Goal: Check status: Check status

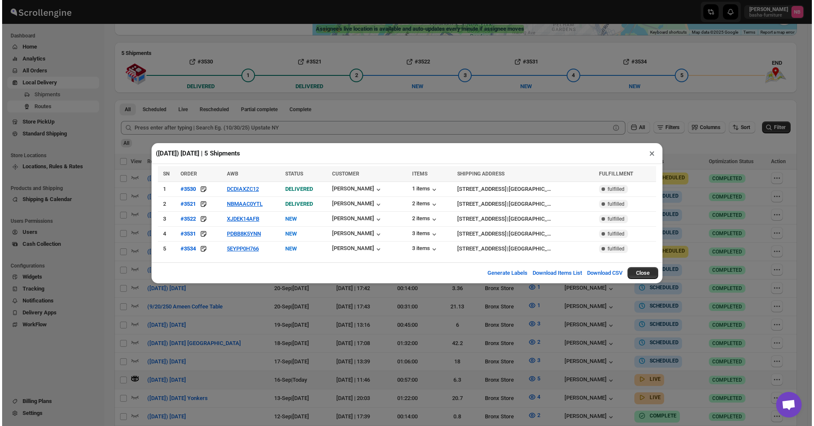
scroll to position [170, 0]
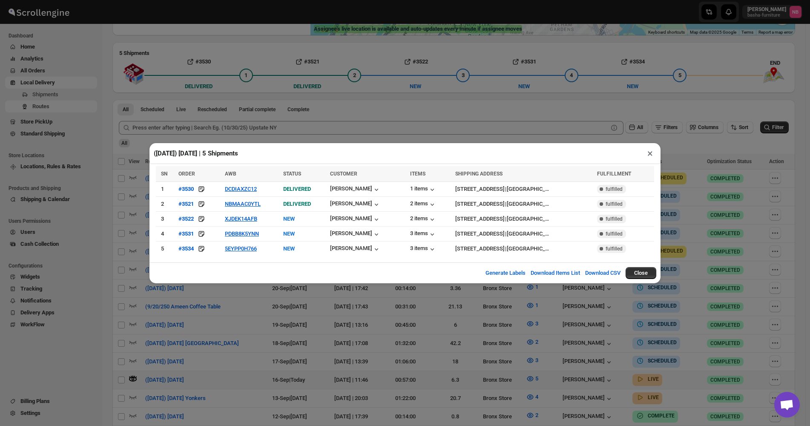
click at [717, 164] on div "([DATE]) [DATE] | 5 Shipments × SN ORDER AWB STATUS CUSTOMER ITEMS SHIPPING ADD…" at bounding box center [405, 213] width 810 height 426
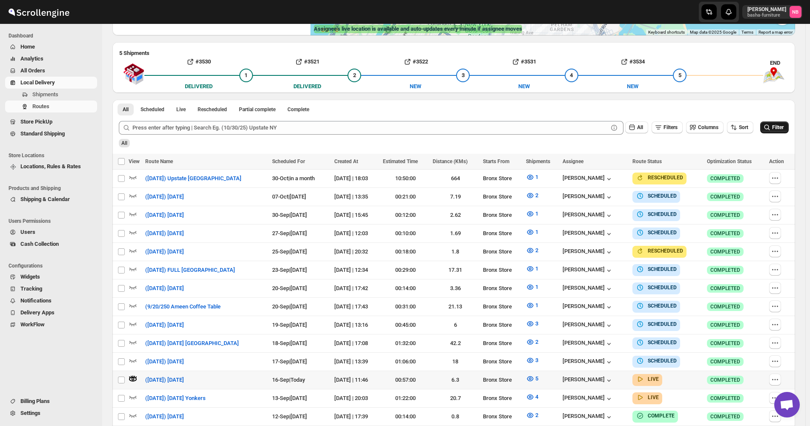
click at [768, 123] on icon "submit" at bounding box center [767, 127] width 9 height 9
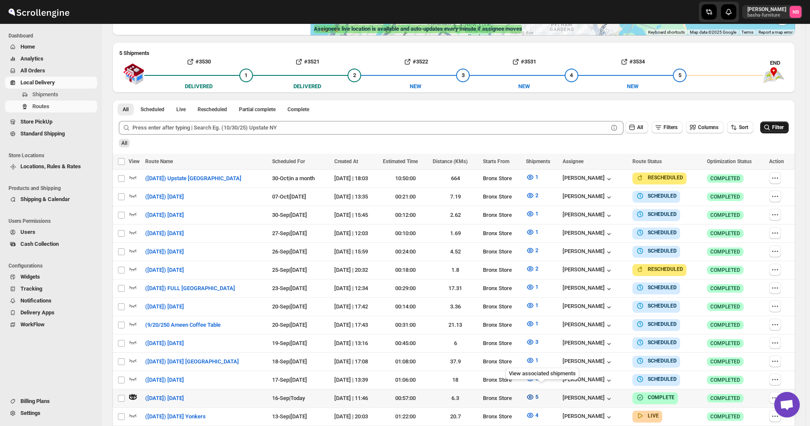
click at [534, 393] on icon "button" at bounding box center [530, 397] width 9 height 9
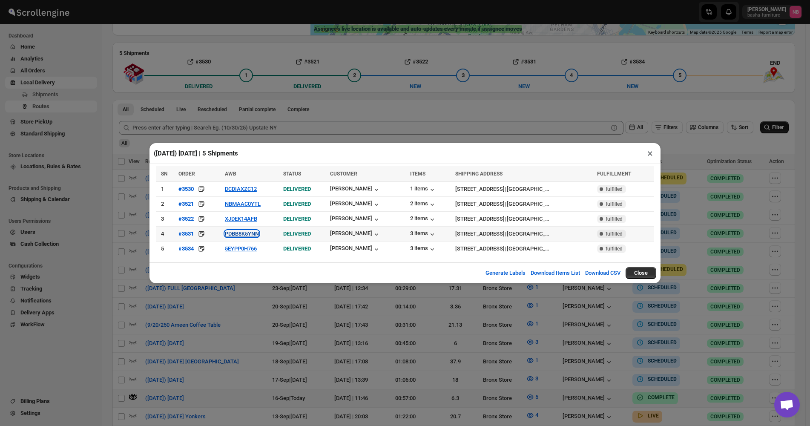
click at [244, 231] on button "PDBB8K5YNN" at bounding box center [242, 233] width 34 height 6
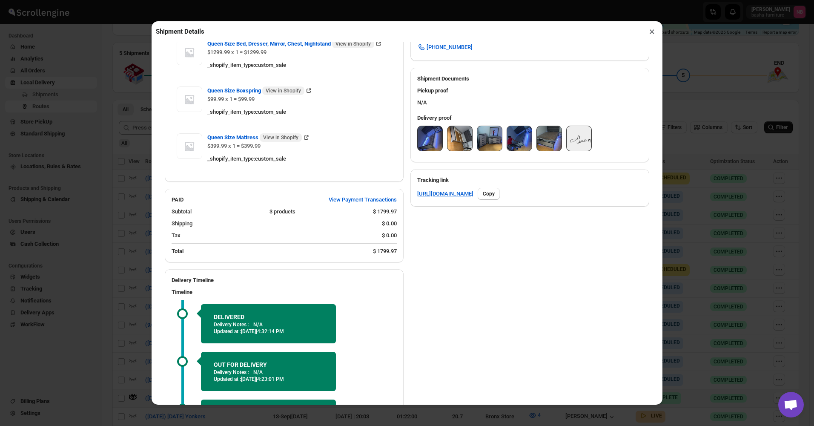
scroll to position [298, 0]
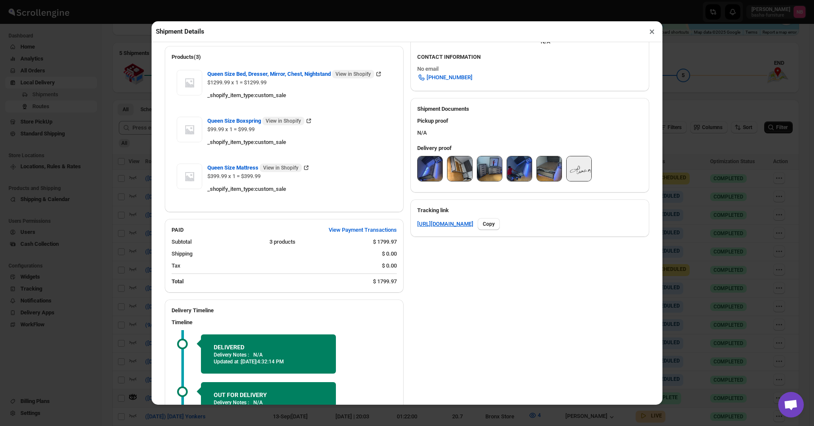
click at [430, 170] on img at bounding box center [430, 168] width 25 height 25
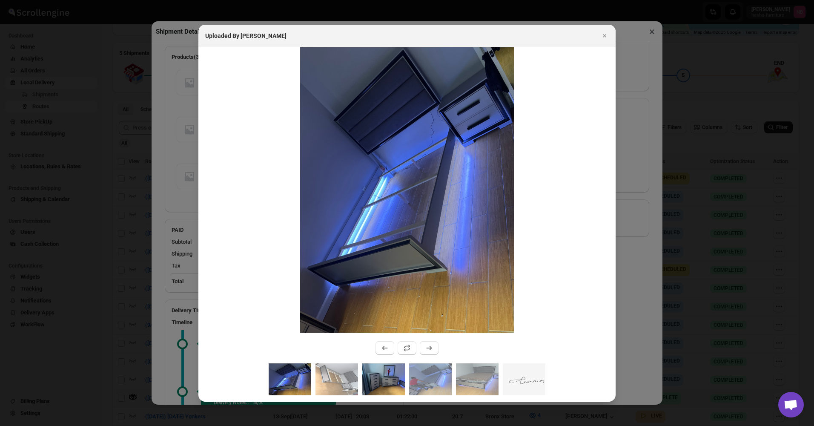
drag, startPoint x: 340, startPoint y: 368, endPoint x: 363, endPoint y: 371, distance: 22.8
click at [340, 368] on img ":rui5:" at bounding box center [336, 379] width 43 height 32
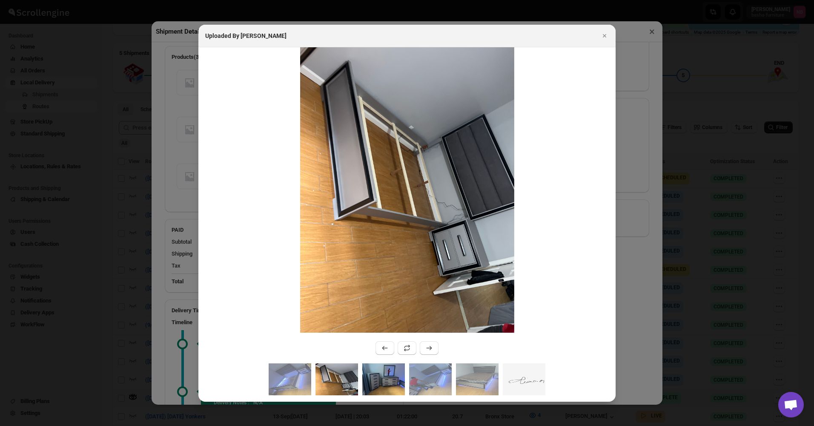
drag, startPoint x: 390, startPoint y: 376, endPoint x: 396, endPoint y: 378, distance: 6.1
click at [391, 376] on img ":rui5:" at bounding box center [383, 379] width 43 height 32
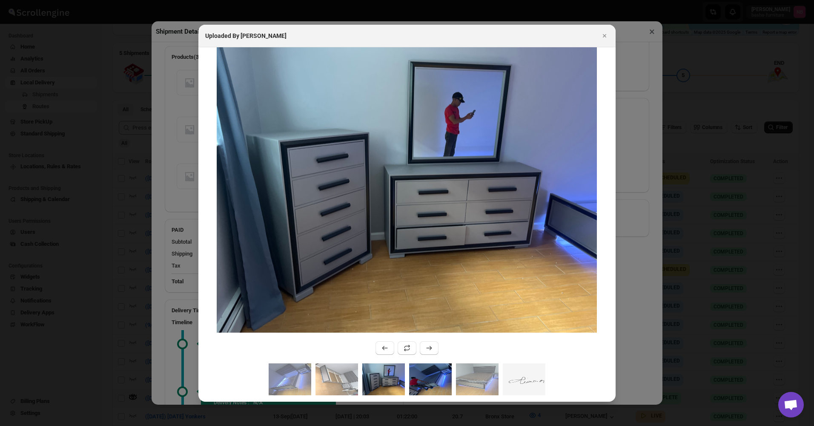
click at [429, 376] on img ":rui5:" at bounding box center [430, 379] width 43 height 32
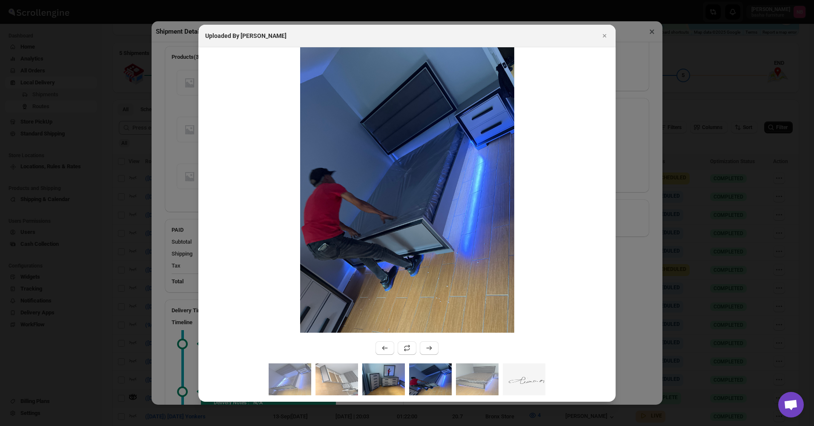
click at [397, 383] on img ":rui5:" at bounding box center [383, 379] width 43 height 32
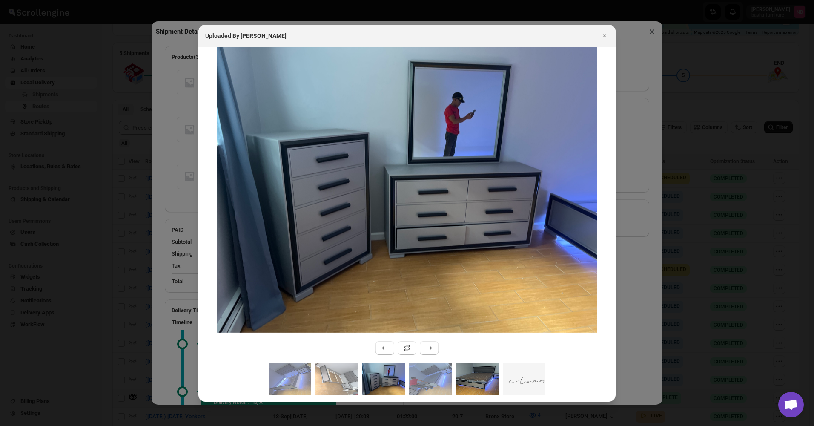
click at [465, 384] on img ":rui5:" at bounding box center [477, 379] width 43 height 32
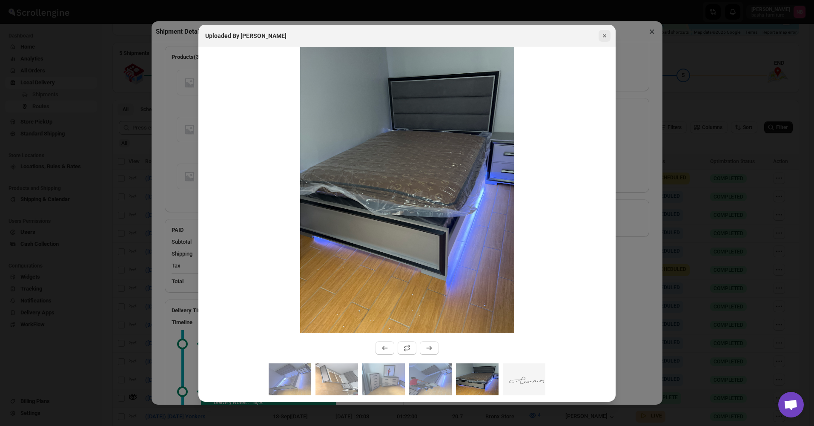
click at [608, 38] on icon "Close" at bounding box center [604, 36] width 9 height 9
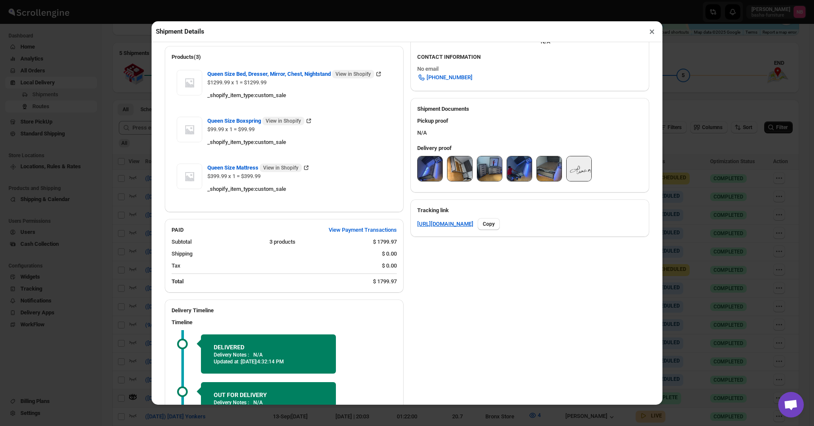
click at [651, 33] on button "×" at bounding box center [652, 32] width 12 height 12
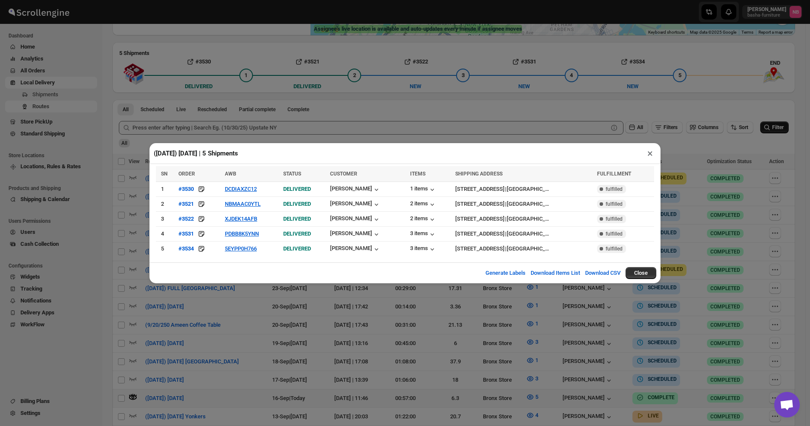
click at [550, 126] on div "([DATE]) [DATE] | 5 Shipments × SN ORDER AWB STATUS CUSTOMER ITEMS SHIPPING ADD…" at bounding box center [405, 213] width 810 height 426
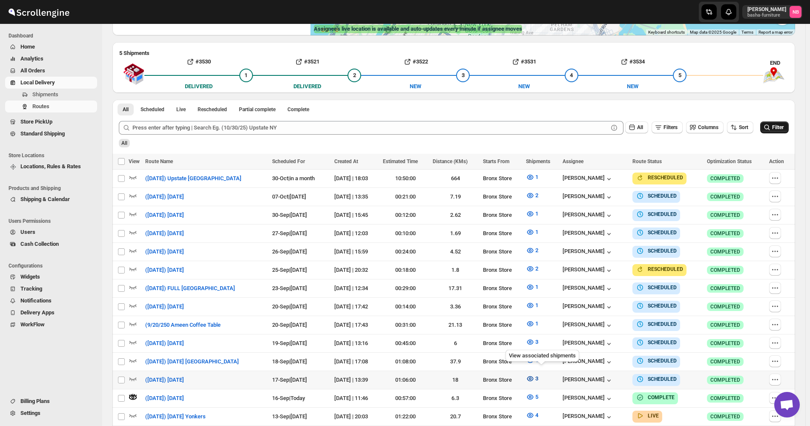
click at [534, 374] on icon "button" at bounding box center [530, 378] width 9 height 9
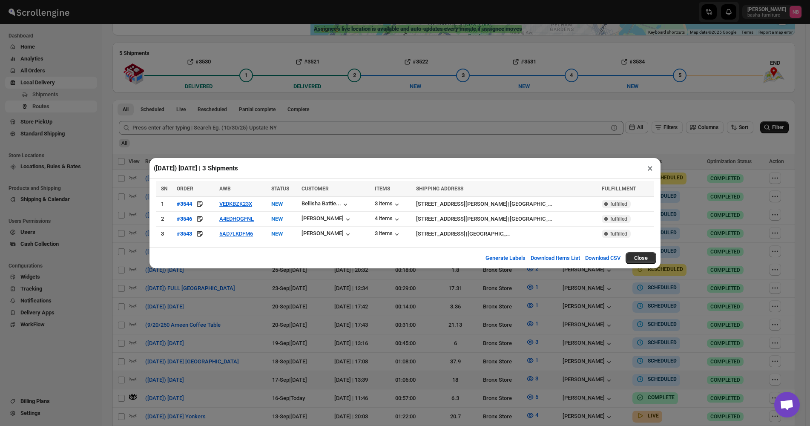
click at [415, 130] on div "([DATE]) [DATE] | 3 Shipments × SN ORDER AWB STATUS CUSTOMER ITEMS SHIPPING ADD…" at bounding box center [405, 213] width 810 height 426
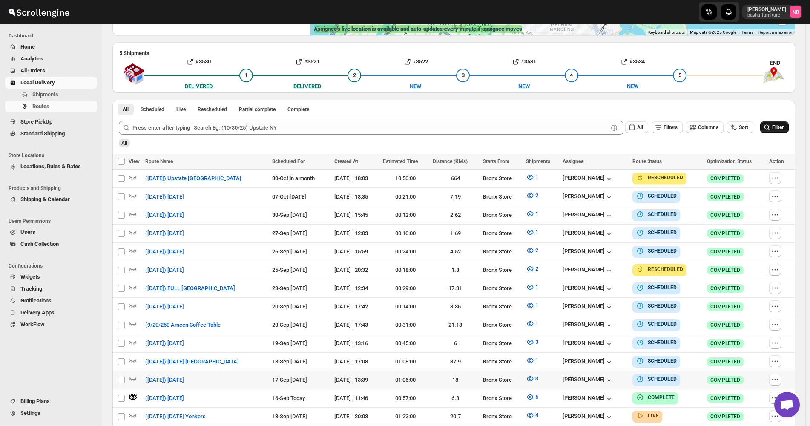
drag, startPoint x: 783, startPoint y: 124, endPoint x: 791, endPoint y: 129, distance: 9.6
click at [783, 125] on span "Filter" at bounding box center [777, 127] width 11 height 6
click at [542, 390] on button "5" at bounding box center [532, 397] width 23 height 14
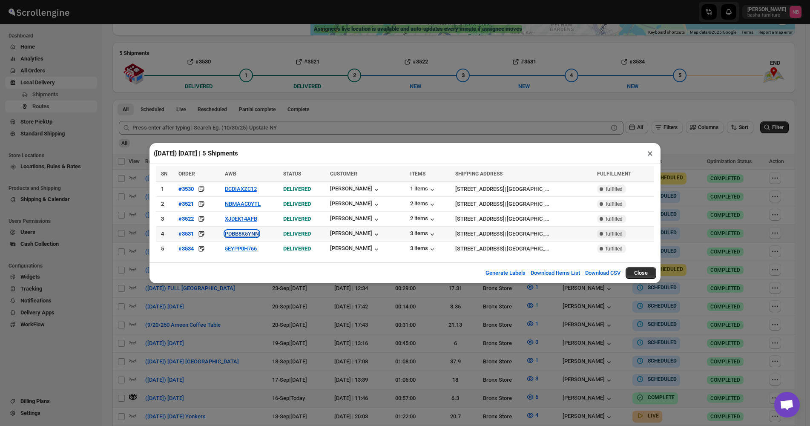
click at [237, 234] on button "PDBB8K5YNN" at bounding box center [242, 233] width 34 height 6
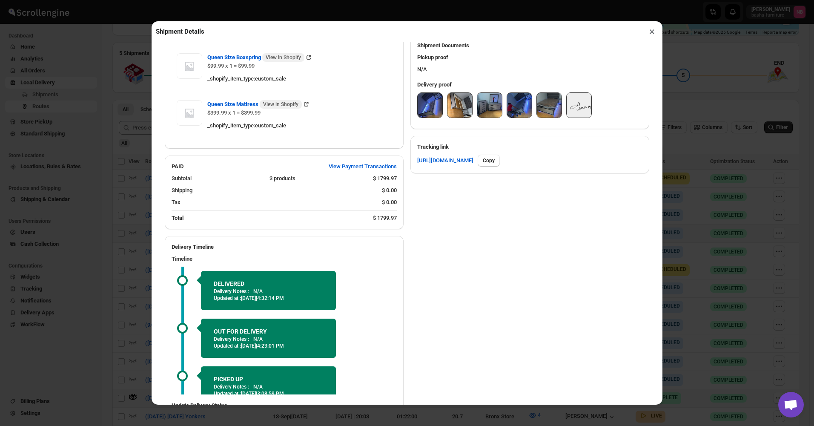
scroll to position [255, 0]
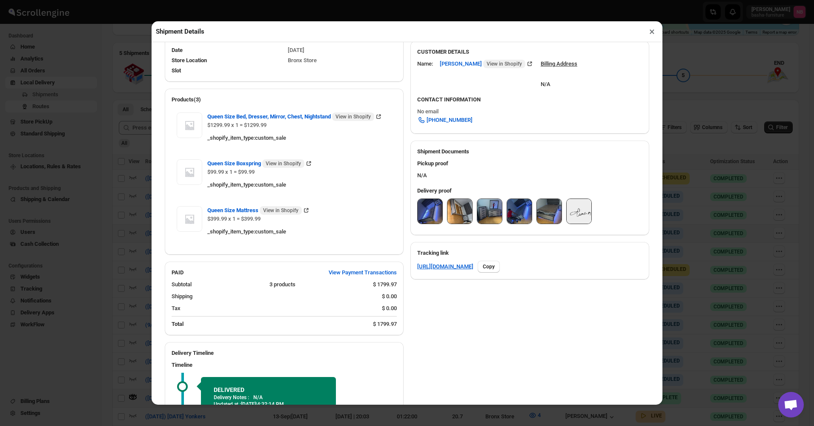
click at [421, 207] on img at bounding box center [430, 211] width 25 height 25
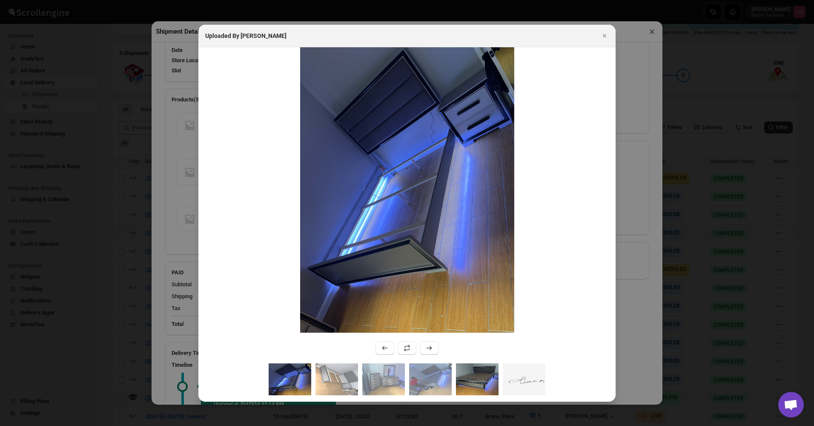
click at [475, 375] on img ":r11o4:" at bounding box center [477, 379] width 43 height 32
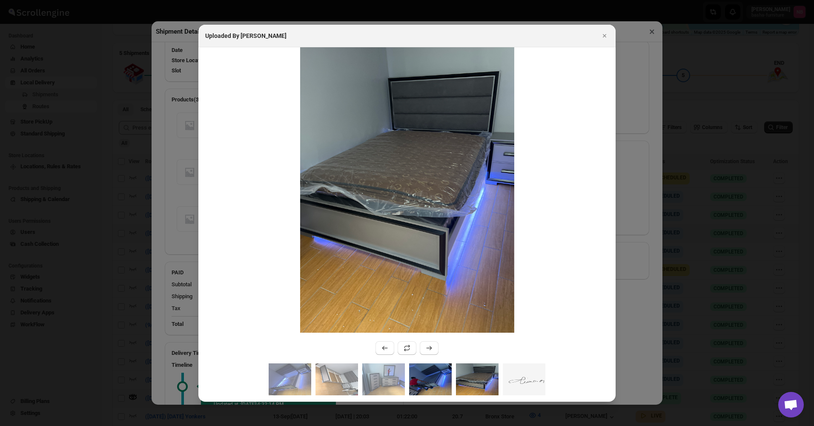
click at [436, 373] on img ":r11o4:" at bounding box center [430, 379] width 43 height 32
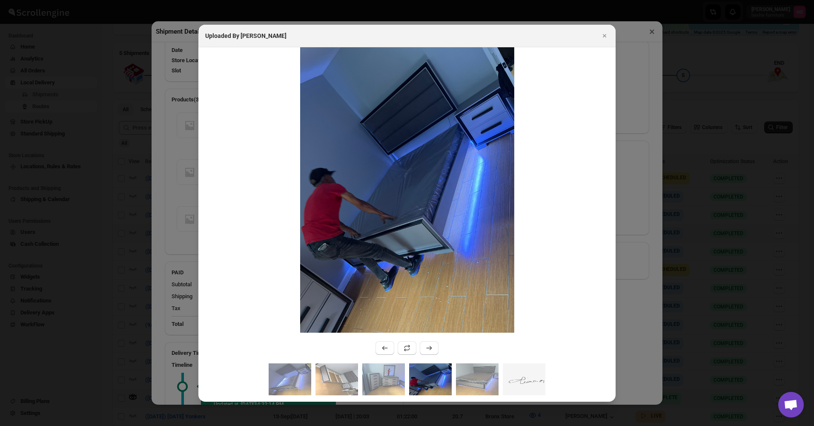
click at [410, 374] on img ":r11o4:" at bounding box center [430, 379] width 43 height 32
click at [390, 374] on img ":r11o4:" at bounding box center [383, 379] width 43 height 32
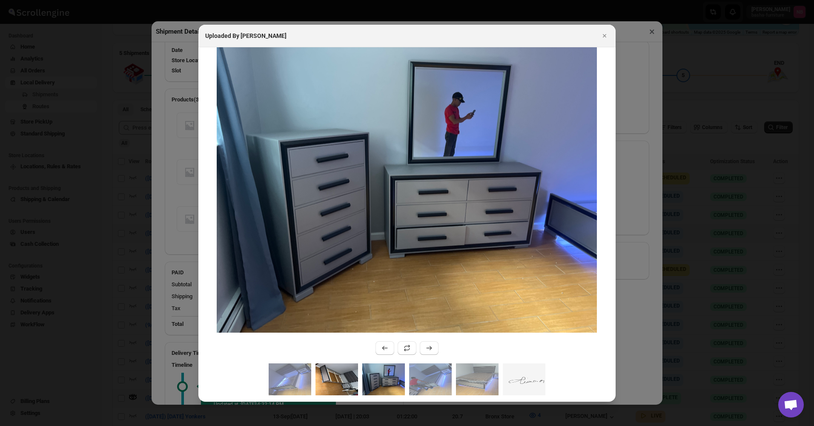
click at [341, 374] on img ":r11o4:" at bounding box center [336, 379] width 43 height 32
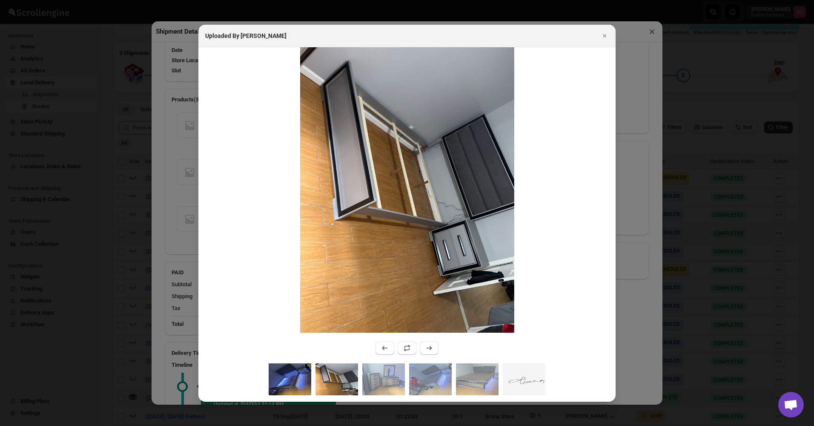
click at [299, 374] on img ":r11o4:" at bounding box center [290, 379] width 43 height 32
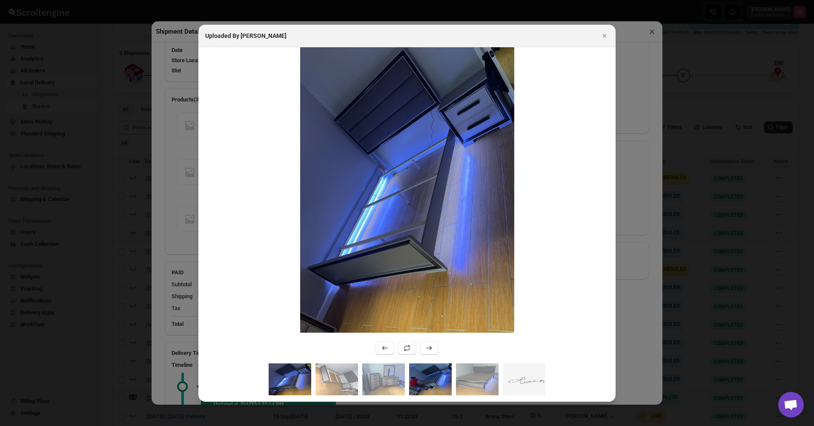
click at [446, 376] on img ":r11o4:" at bounding box center [430, 379] width 43 height 32
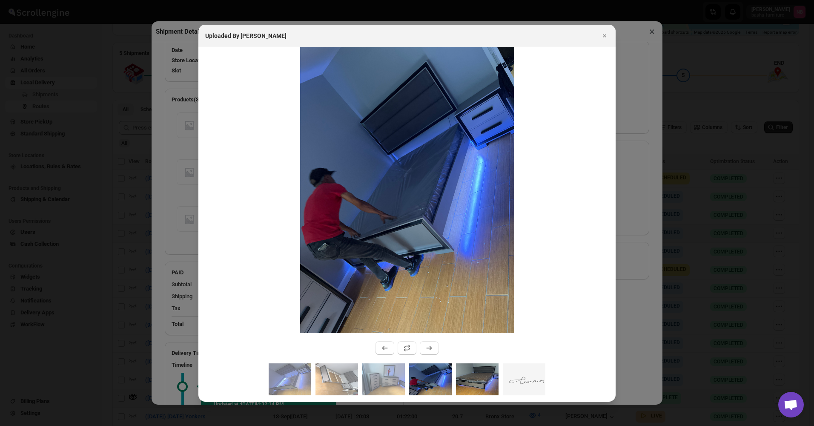
click at [469, 377] on img ":r11o4:" at bounding box center [477, 379] width 43 height 32
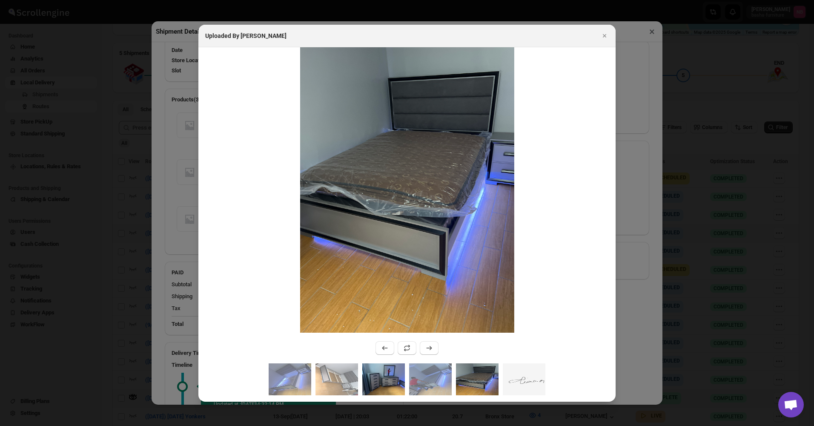
click at [374, 376] on img ":r11o4:" at bounding box center [383, 379] width 43 height 32
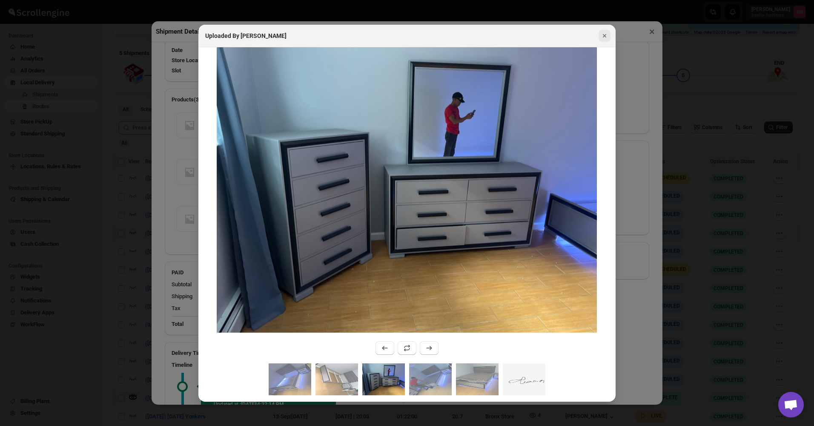
click at [604, 38] on icon "Close" at bounding box center [604, 36] width 9 height 9
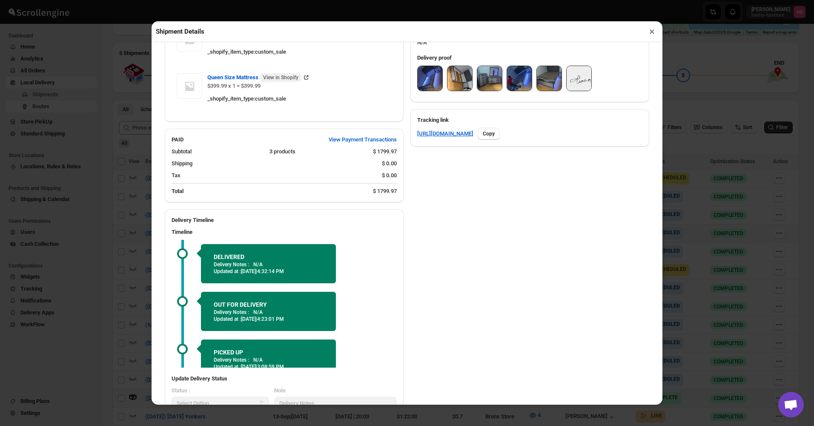
scroll to position [354, 0]
